Goal: Task Accomplishment & Management: Complete application form

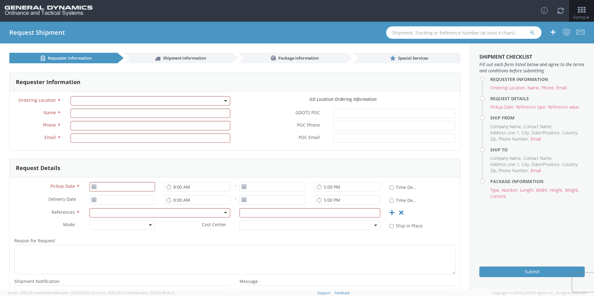
select select
click at [381, 128] on input "POC Phone *" at bounding box center [394, 125] width 122 height 9
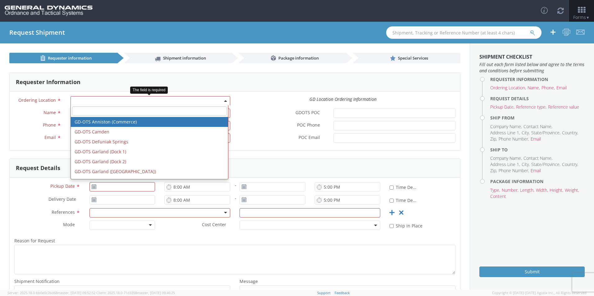
click at [101, 100] on span at bounding box center [151, 100] width 160 height 9
click at [222, 80] on div "Requester Information" at bounding box center [235, 82] width 451 height 19
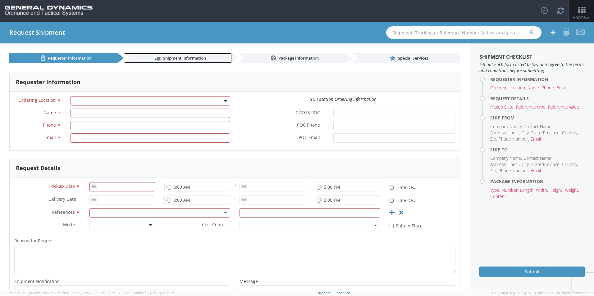
click at [191, 55] on link "Shipment information" at bounding box center [178, 58] width 108 height 11
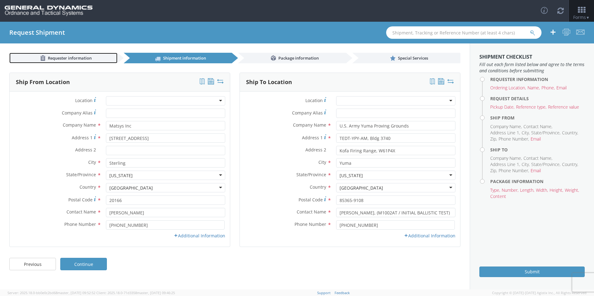
click at [75, 57] on span "Requester information" at bounding box center [70, 58] width 44 height 6
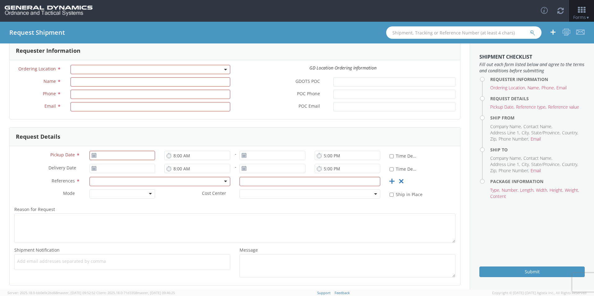
scroll to position [29, 0]
click at [223, 183] on div at bounding box center [159, 184] width 141 height 9
click at [151, 196] on div at bounding box center [122, 196] width 66 height 9
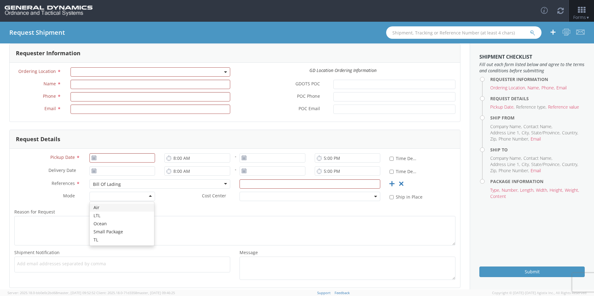
click at [152, 197] on div at bounding box center [122, 196] width 66 height 9
click at [178, 199] on label "Cost Center *" at bounding box center [197, 196] width 75 height 8
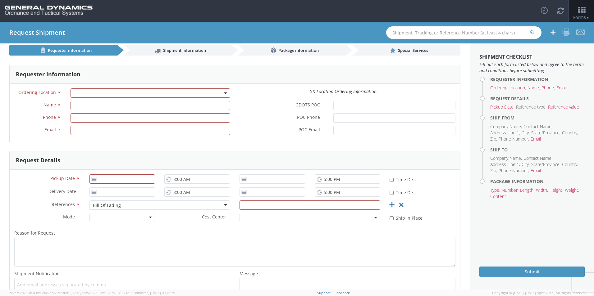
scroll to position [0, 0]
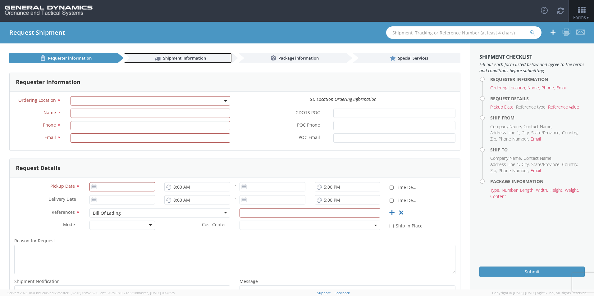
click at [187, 57] on span "Shipment information" at bounding box center [184, 58] width 43 height 6
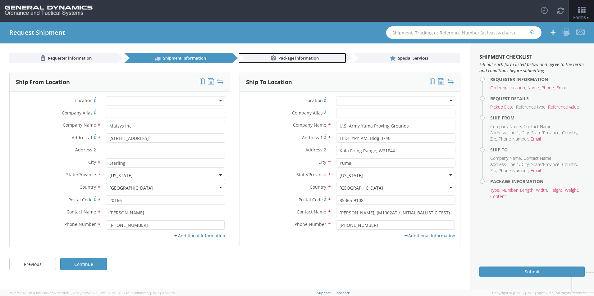
click at [295, 57] on span "Package information" at bounding box center [298, 58] width 40 height 6
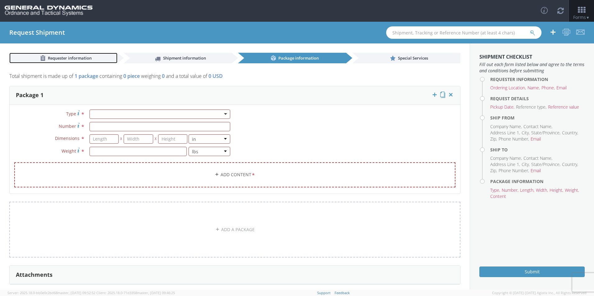
click at [77, 57] on span "Requester information" at bounding box center [70, 58] width 44 height 6
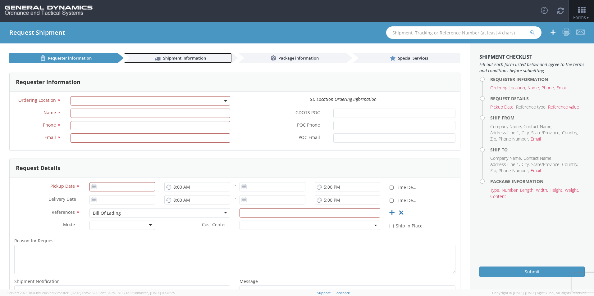
click at [176, 59] on span "Shipment information" at bounding box center [184, 58] width 43 height 6
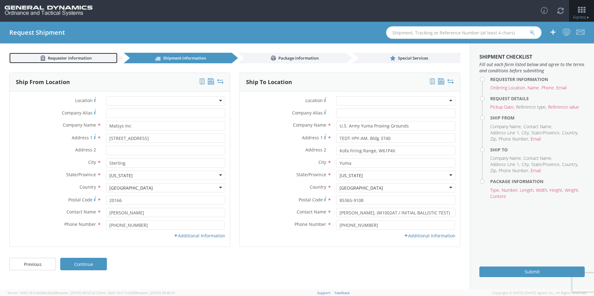
click at [80, 57] on span "Requester information" at bounding box center [70, 58] width 44 height 6
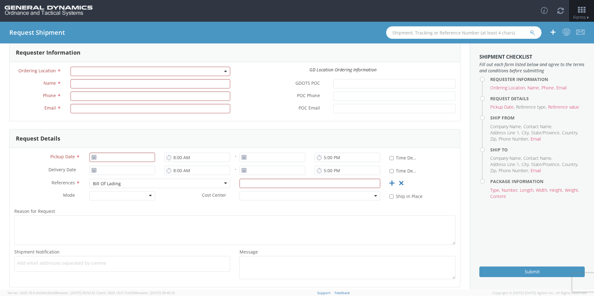
scroll to position [31, 0]
